Goal: Navigation & Orientation: Understand site structure

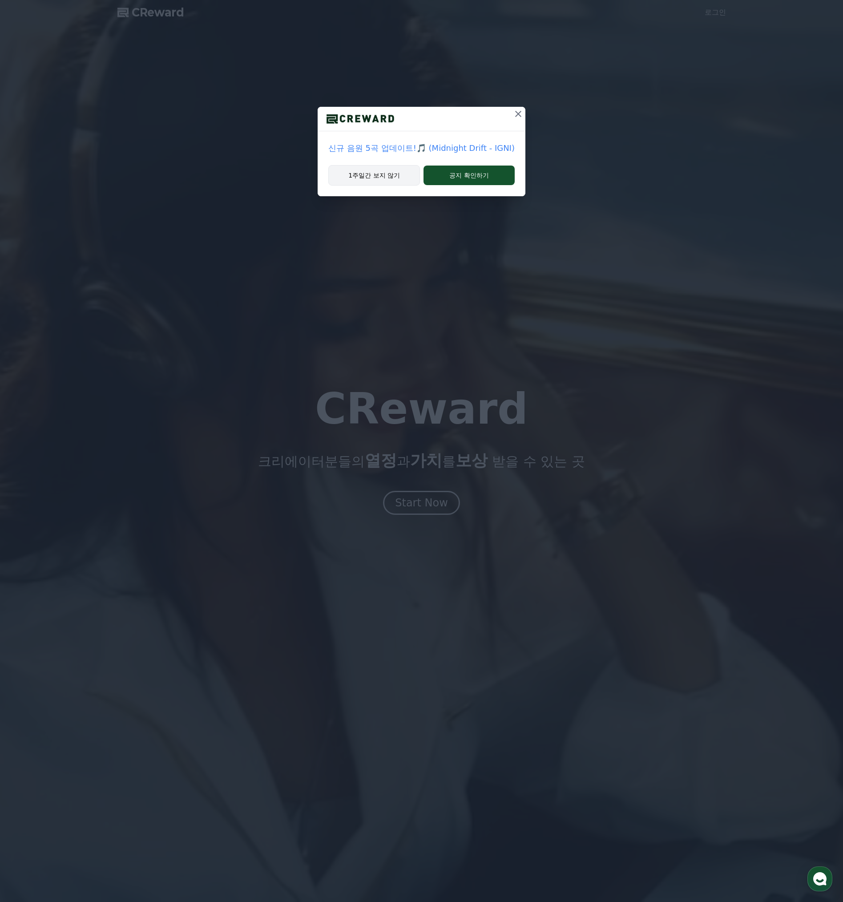
click at [400, 176] on button "1주일간 보지 않기" at bounding box center [374, 175] width 92 height 20
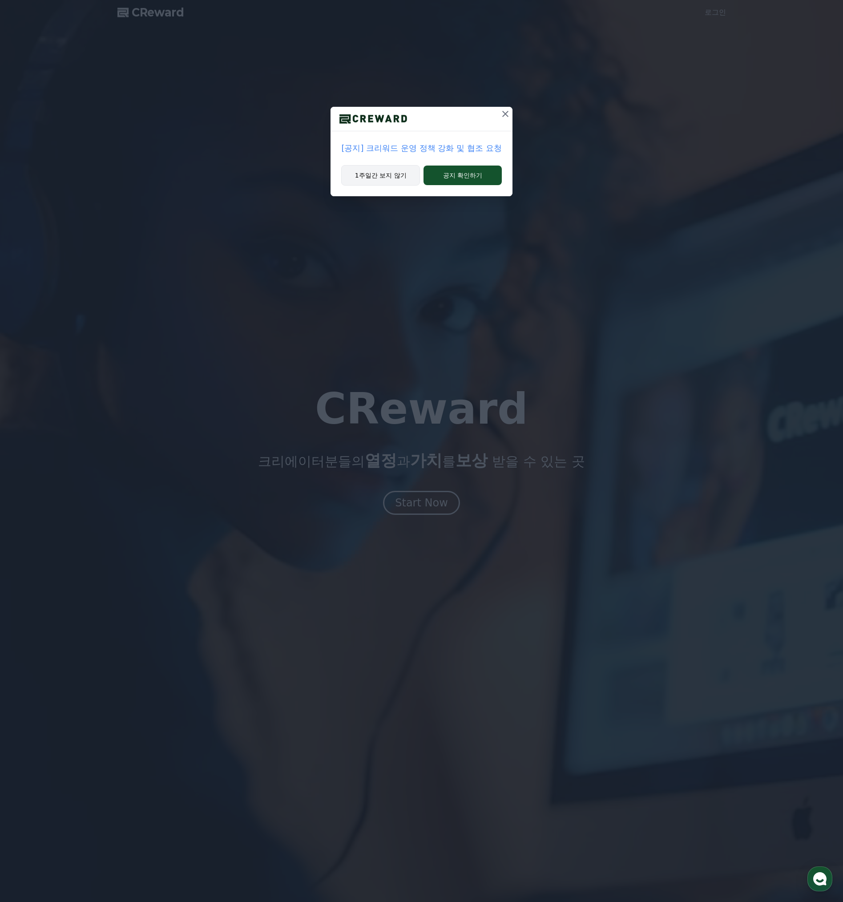
click at [391, 172] on button "1주일간 보지 않기" at bounding box center [380, 175] width 79 height 20
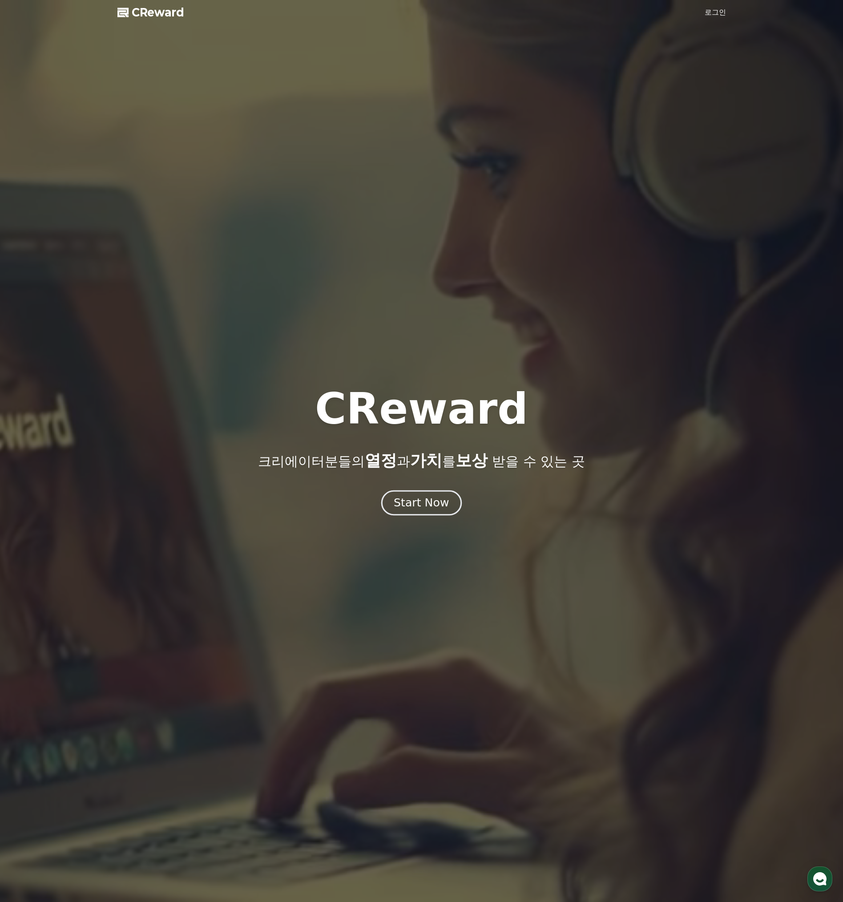
click at [413, 506] on div "Start Now" at bounding box center [421, 502] width 55 height 15
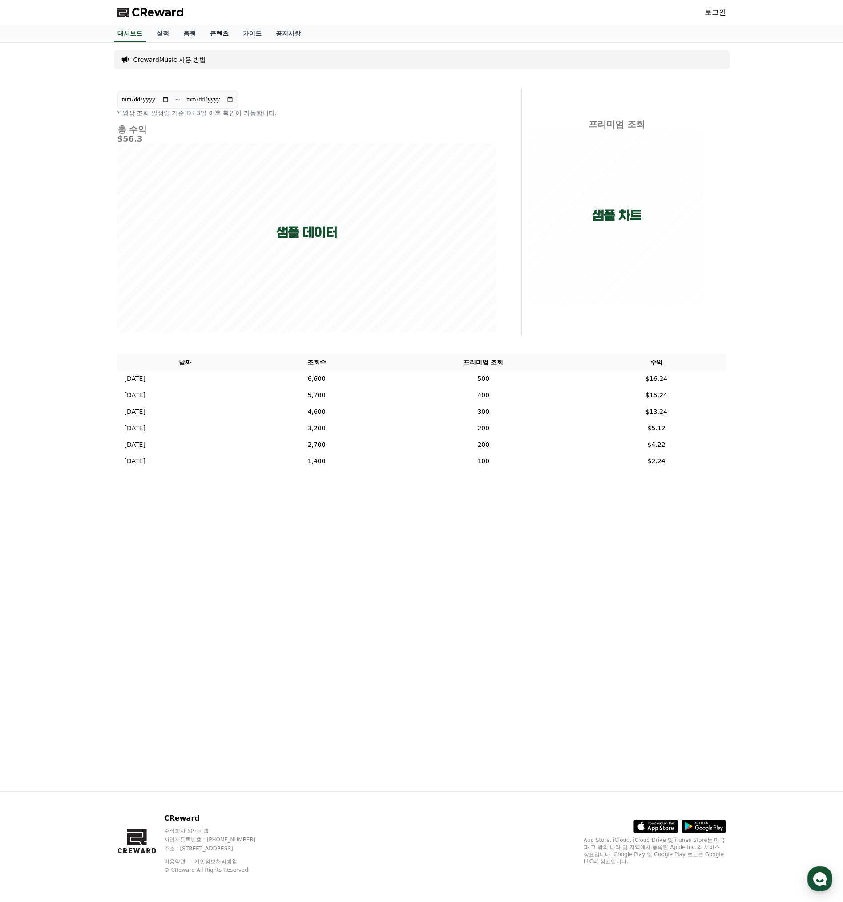
click at [206, 33] on link "콘텐츠" at bounding box center [219, 33] width 33 height 17
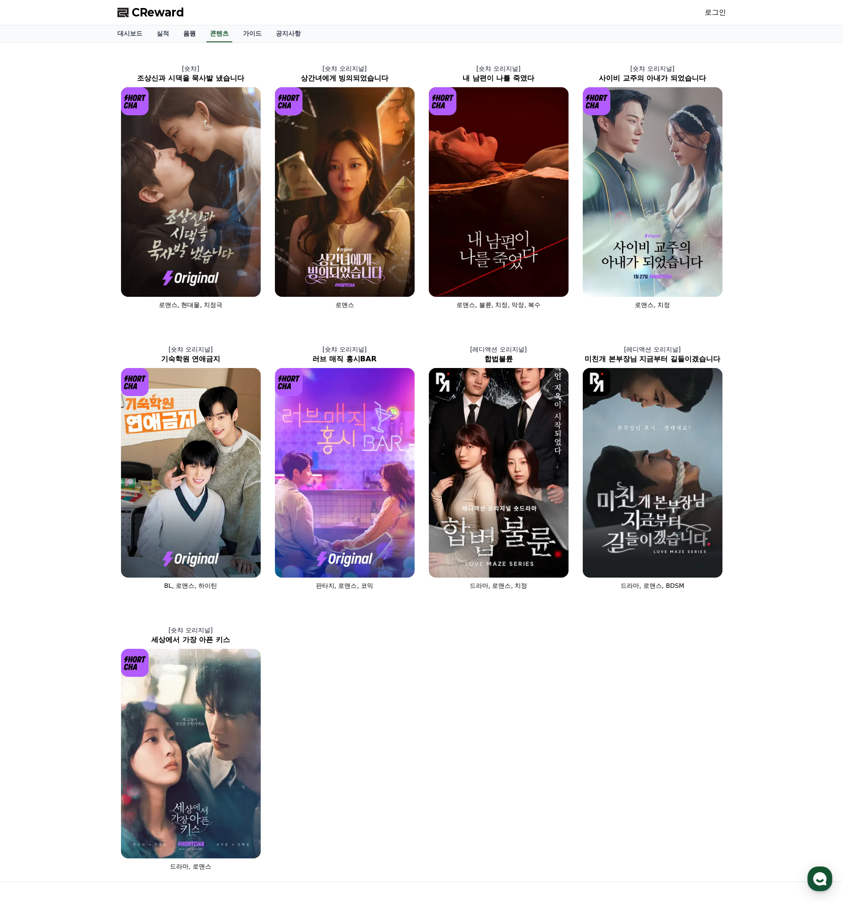
click at [195, 33] on link "음원" at bounding box center [189, 33] width 27 height 17
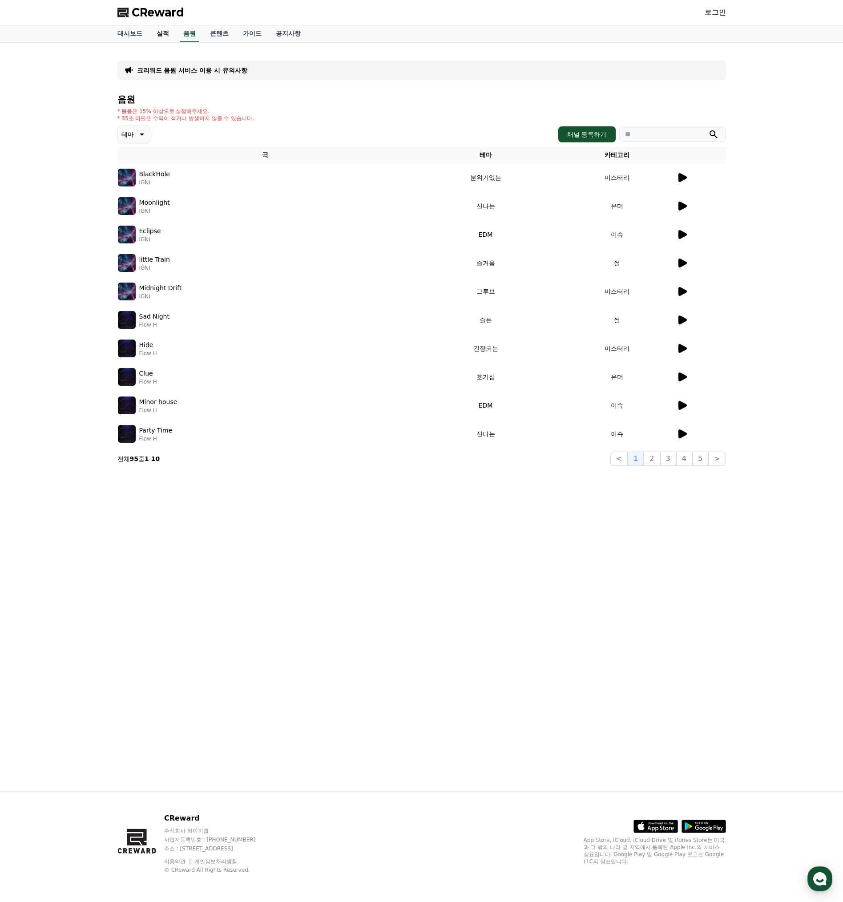
click at [163, 37] on link "실적" at bounding box center [162, 33] width 27 height 17
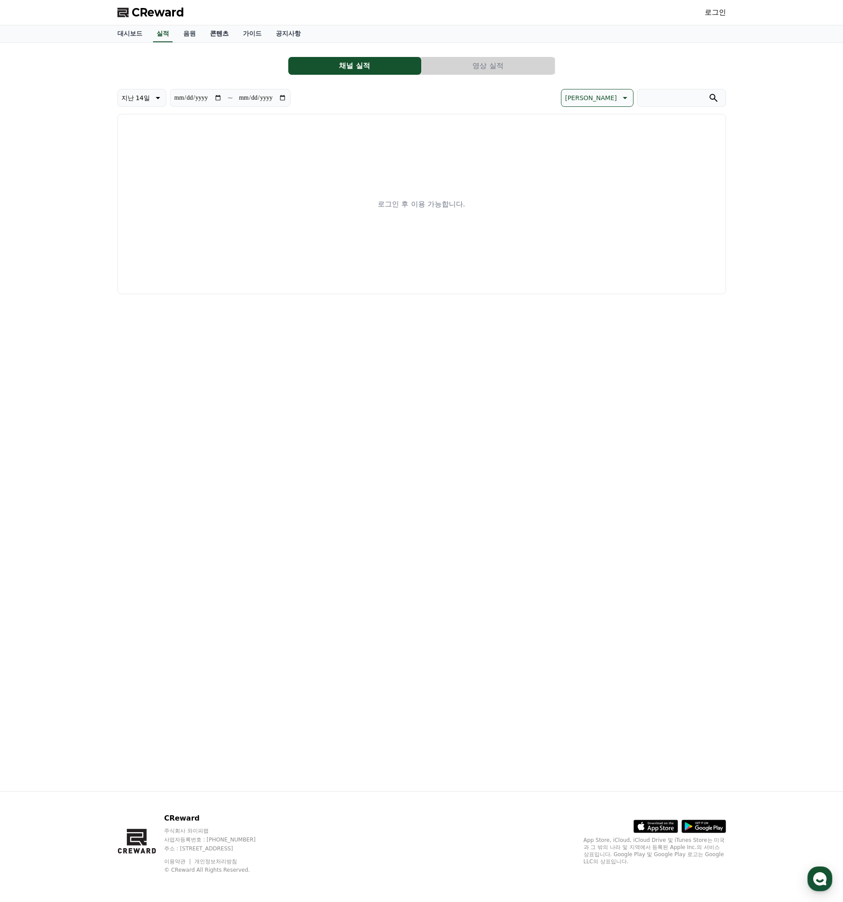
click at [207, 37] on link "콘텐츠" at bounding box center [219, 33] width 33 height 17
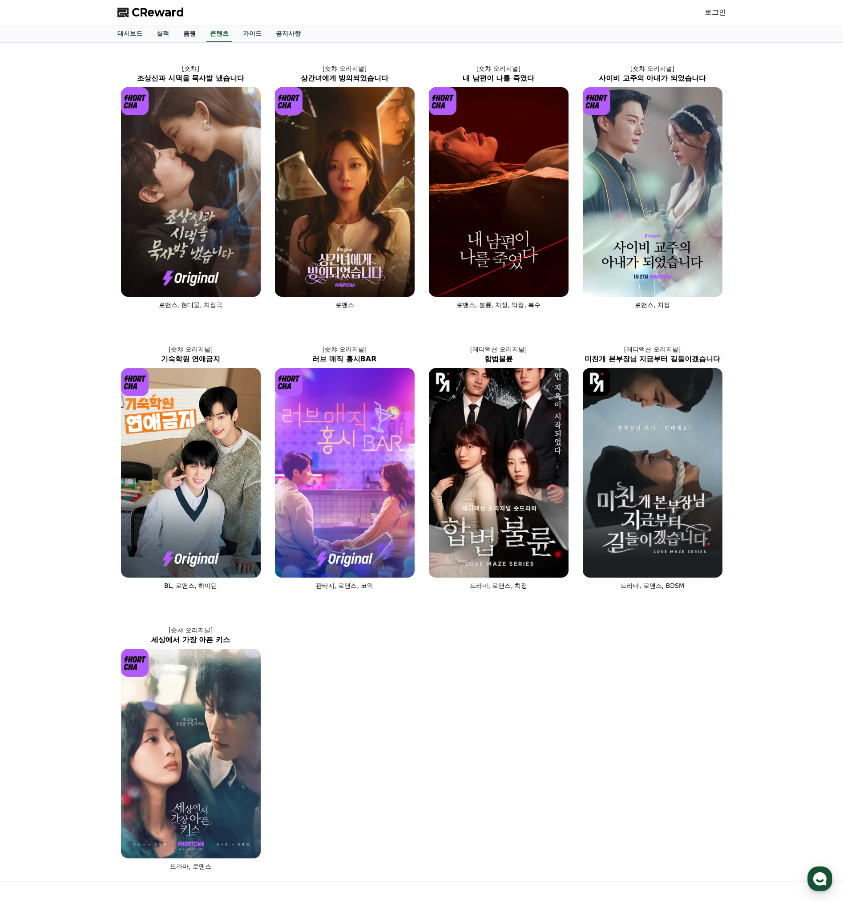
click at [181, 32] on link "음원" at bounding box center [189, 33] width 27 height 17
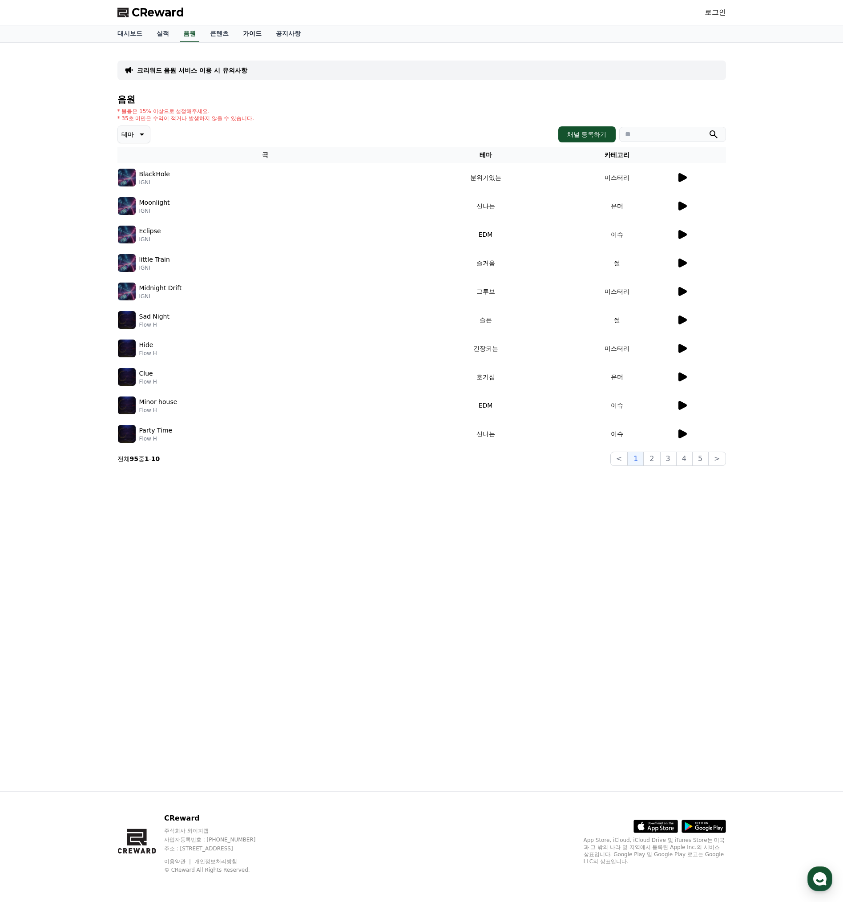
click at [258, 33] on link "가이드" at bounding box center [252, 33] width 33 height 17
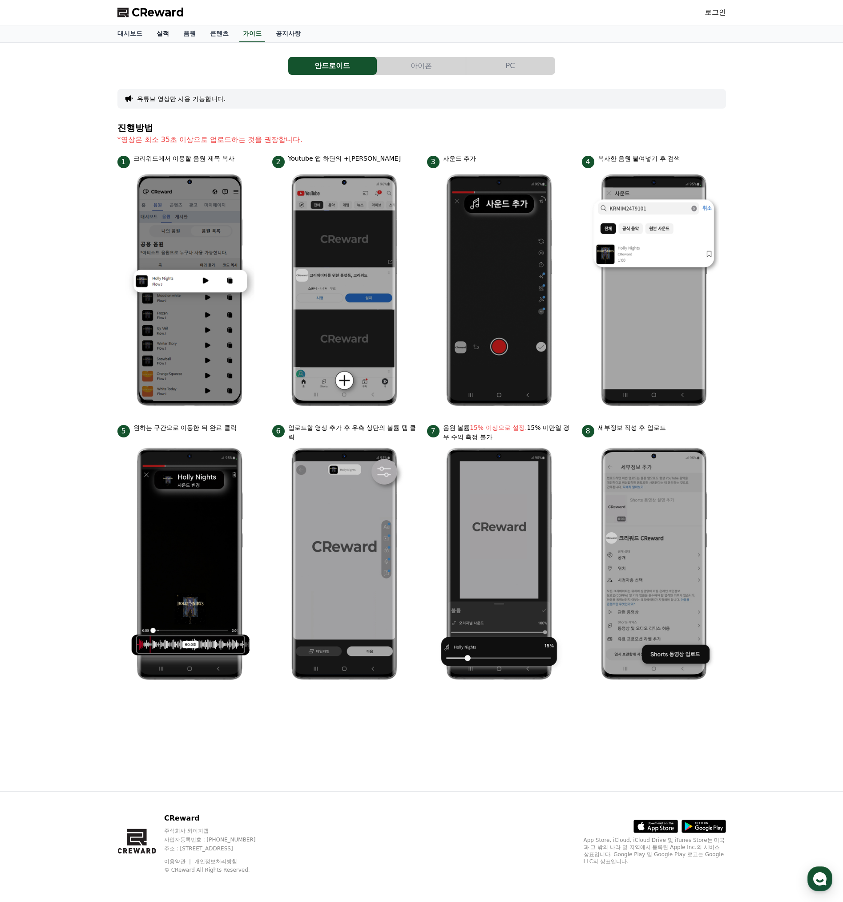
click at [165, 39] on link "실적" at bounding box center [162, 33] width 27 height 17
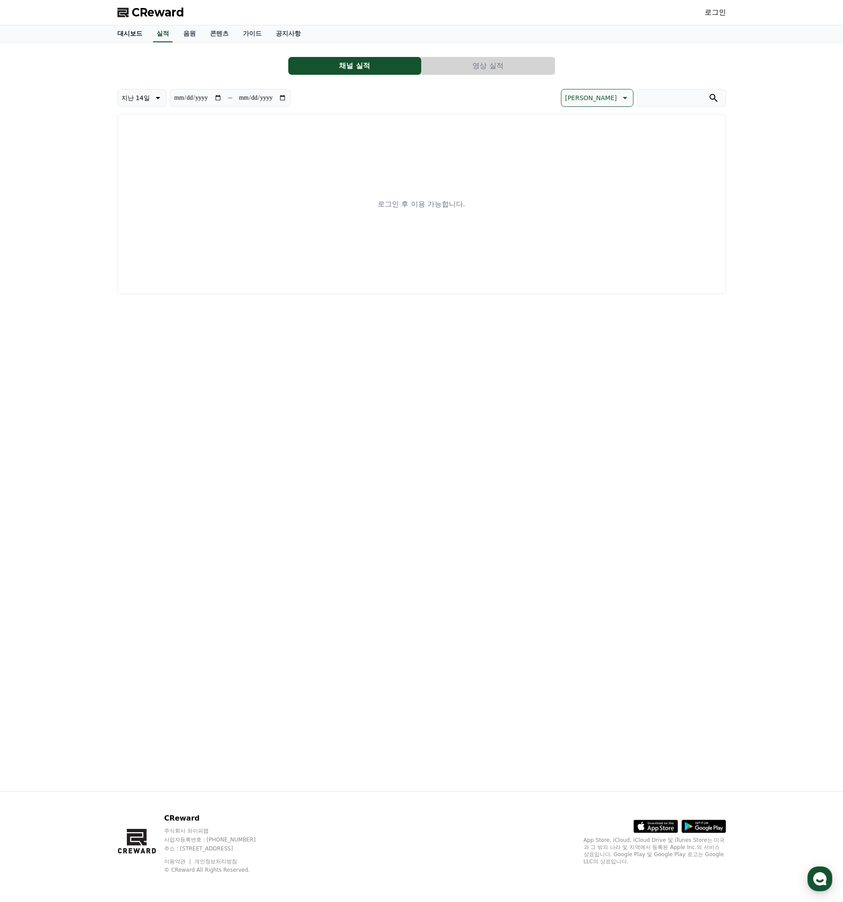
click at [137, 40] on link "대시보드" at bounding box center [129, 33] width 39 height 17
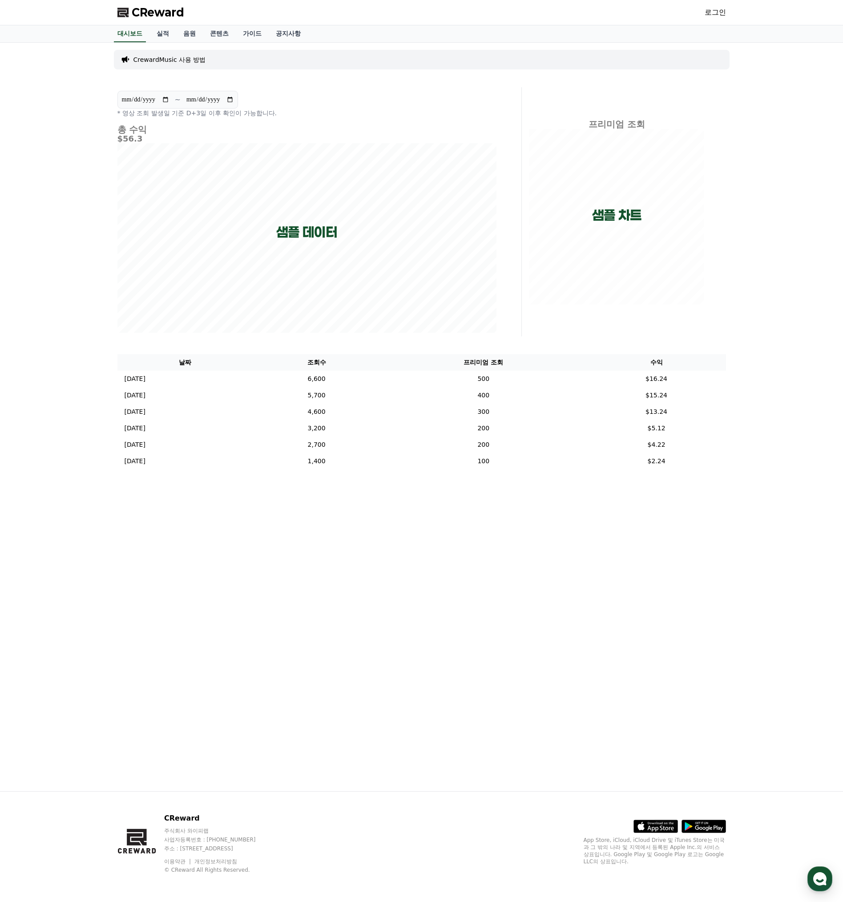
click at [157, 5] on span "CReward" at bounding box center [158, 12] width 52 height 14
